Goal: Information Seeking & Learning: Learn about a topic

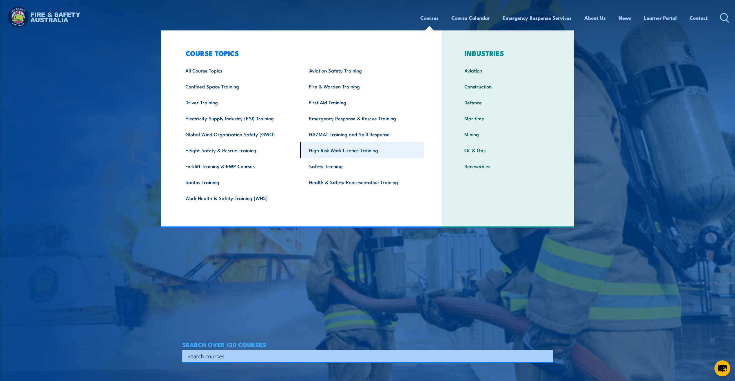
click at [328, 155] on link "High Risk Work Licence Training" at bounding box center [362, 150] width 124 height 16
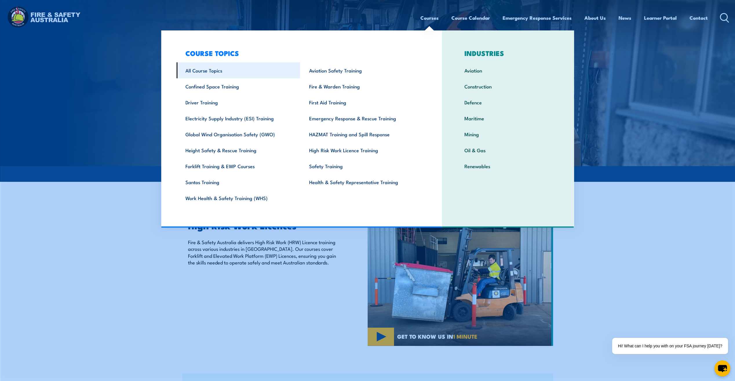
click at [214, 70] on link "All Course Topics" at bounding box center [238, 70] width 124 height 16
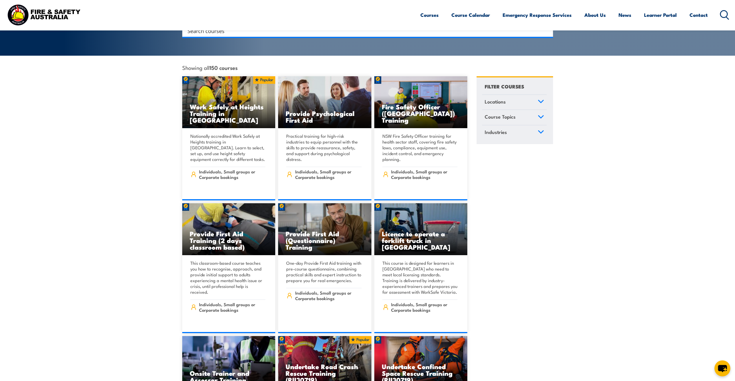
scroll to position [87, 0]
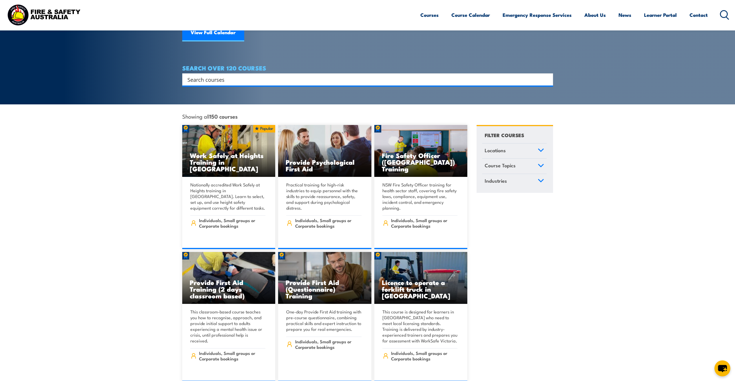
click at [251, 75] on input "Search input" at bounding box center [363, 79] width 353 height 9
type input "permt"
click at [233, 75] on input "Search input" at bounding box center [363, 79] width 353 height 9
type input "permit"
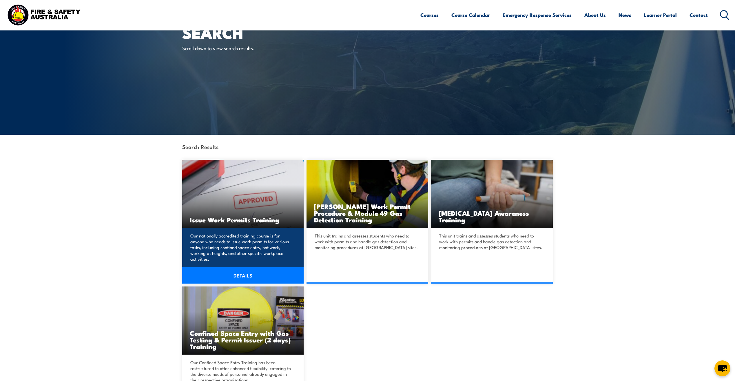
scroll to position [29, 0]
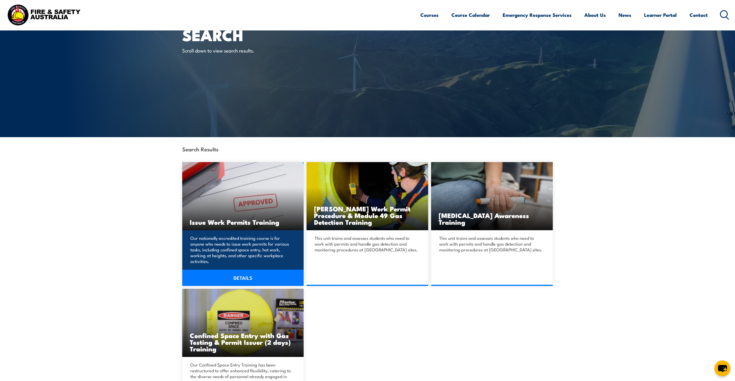
click at [223, 178] on img at bounding box center [243, 196] width 122 height 68
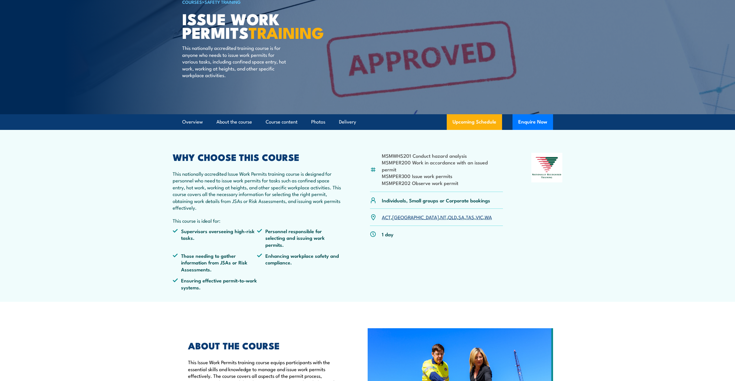
scroll to position [58, 0]
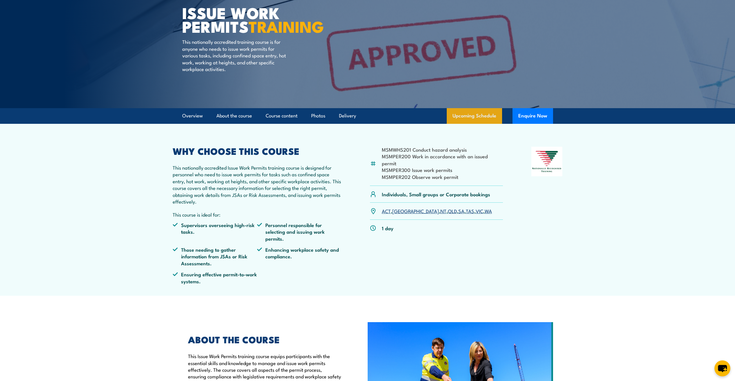
click at [459, 118] on link "Upcoming Schedule" at bounding box center [474, 116] width 55 height 16
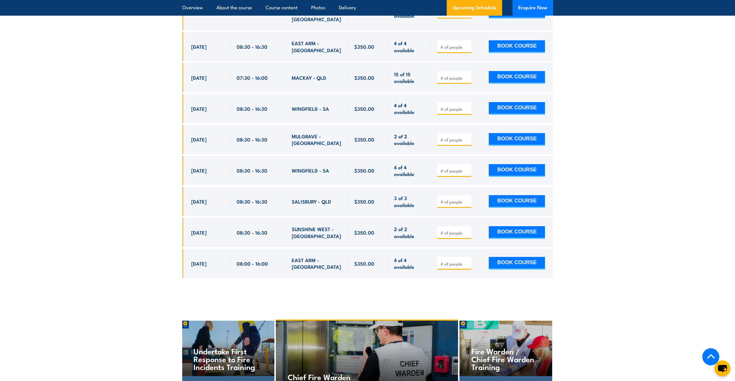
scroll to position [1438, 0]
